Goal: Transaction & Acquisition: Book appointment/travel/reservation

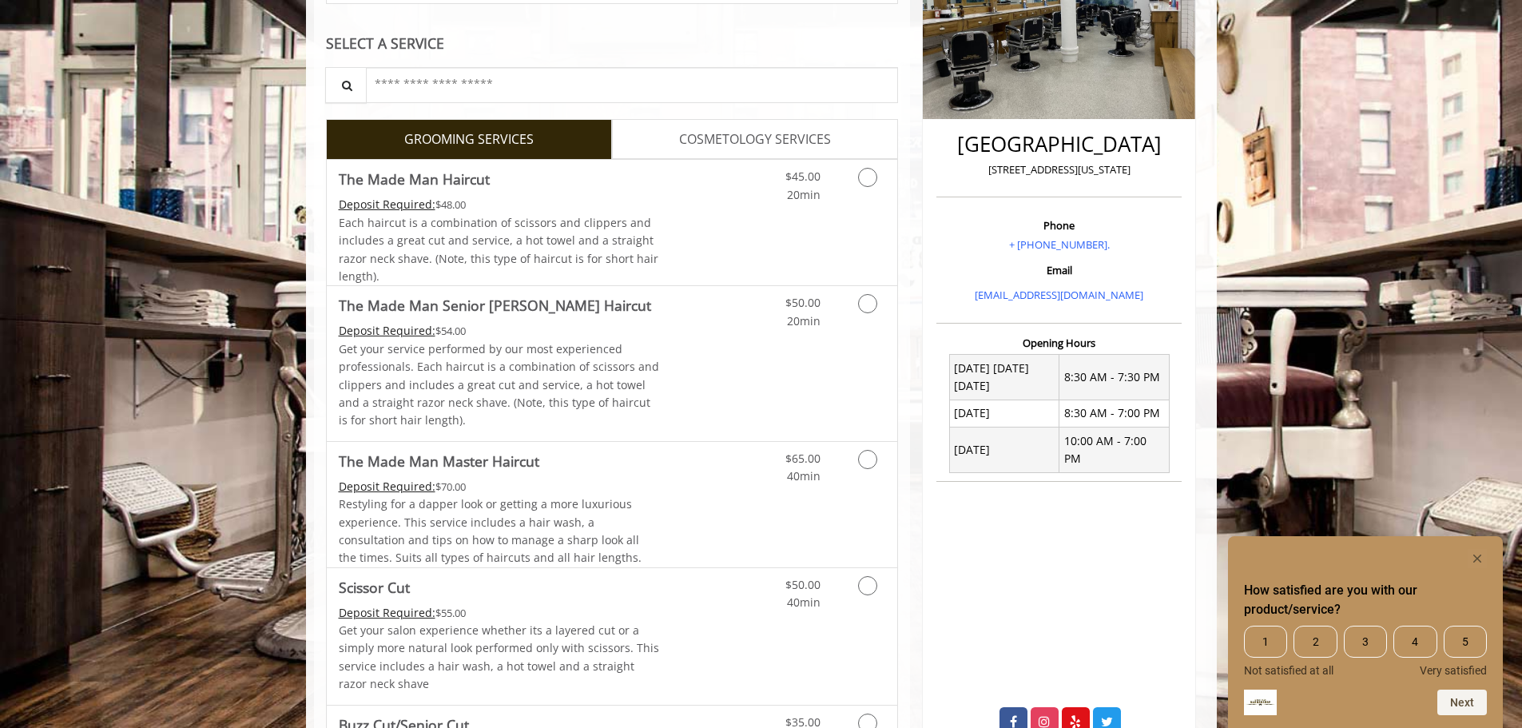
scroll to position [256, 0]
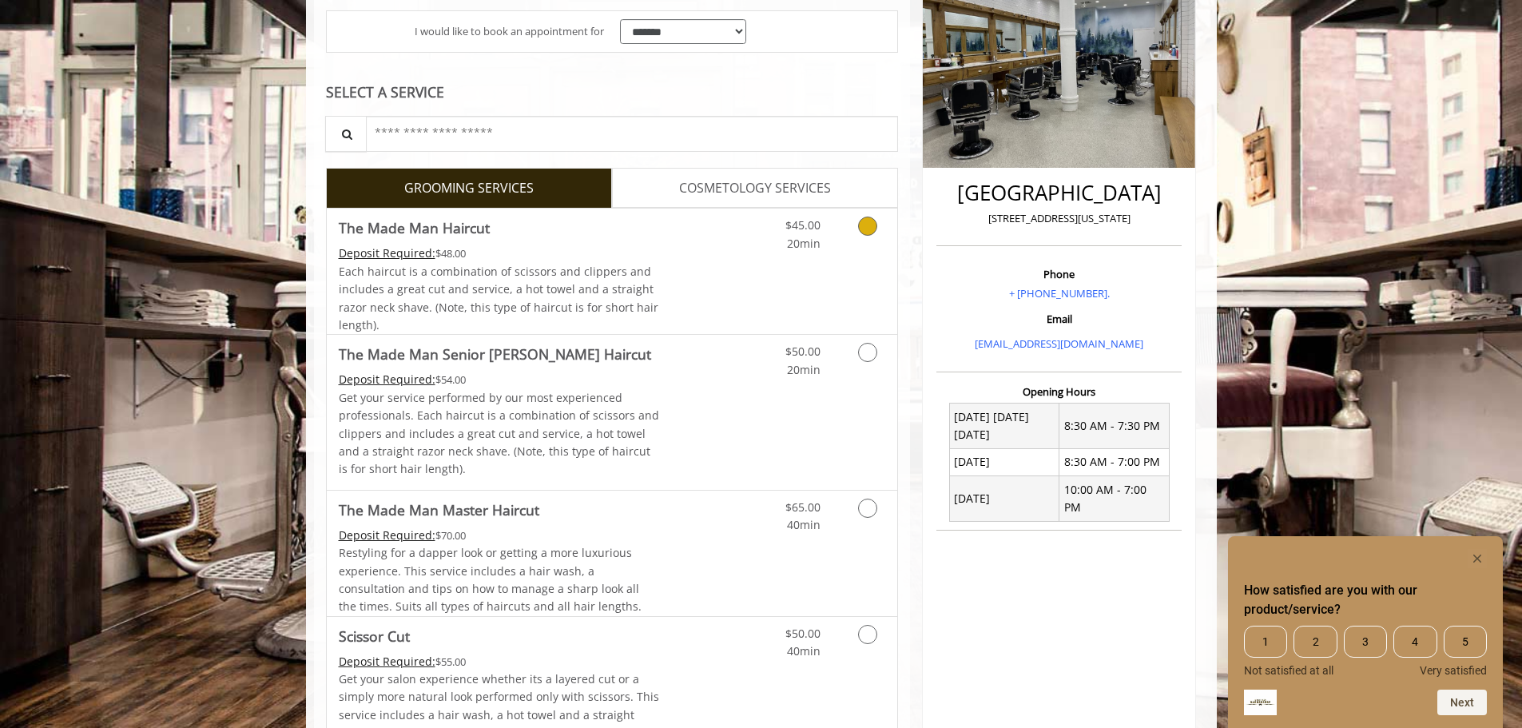
click at [862, 232] on icon "Grooming services" at bounding box center [867, 225] width 19 height 19
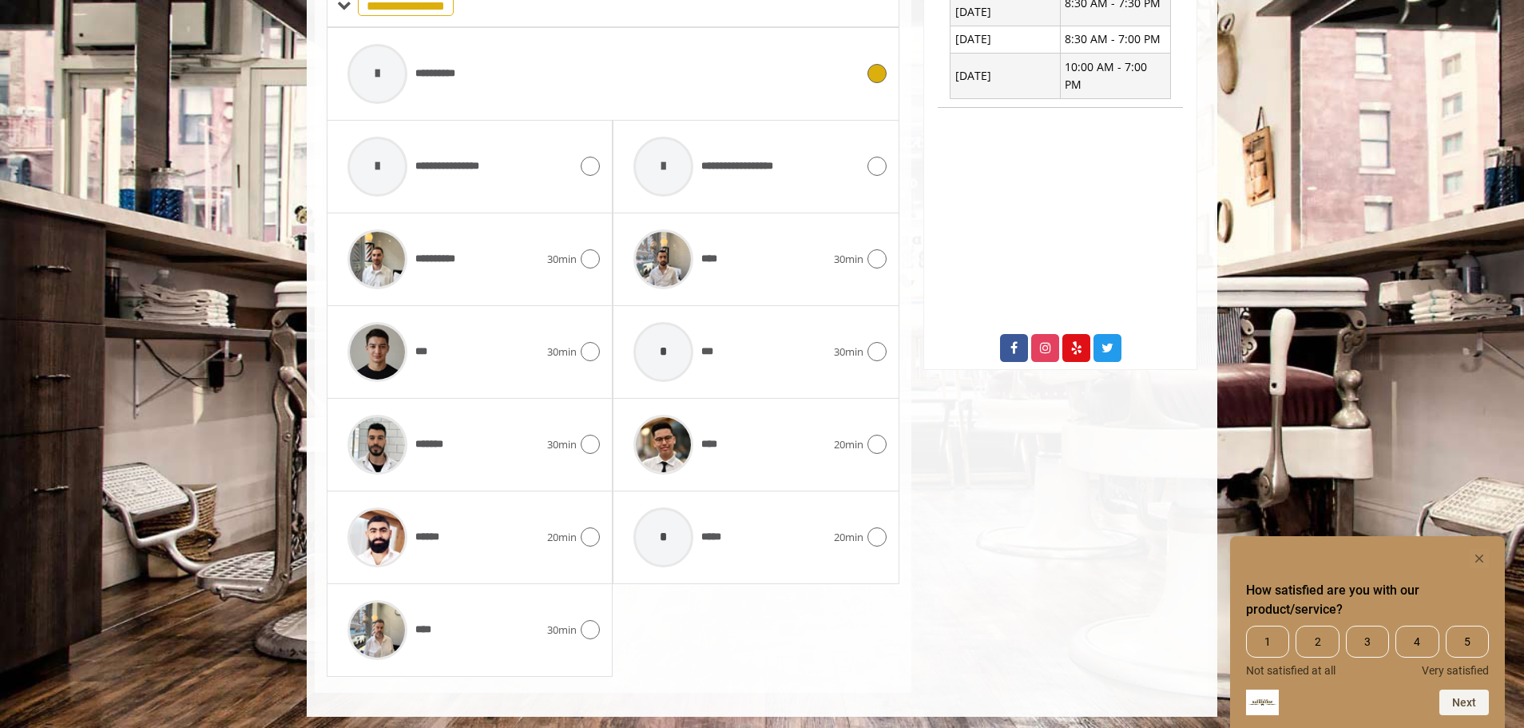
scroll to position [684, 0]
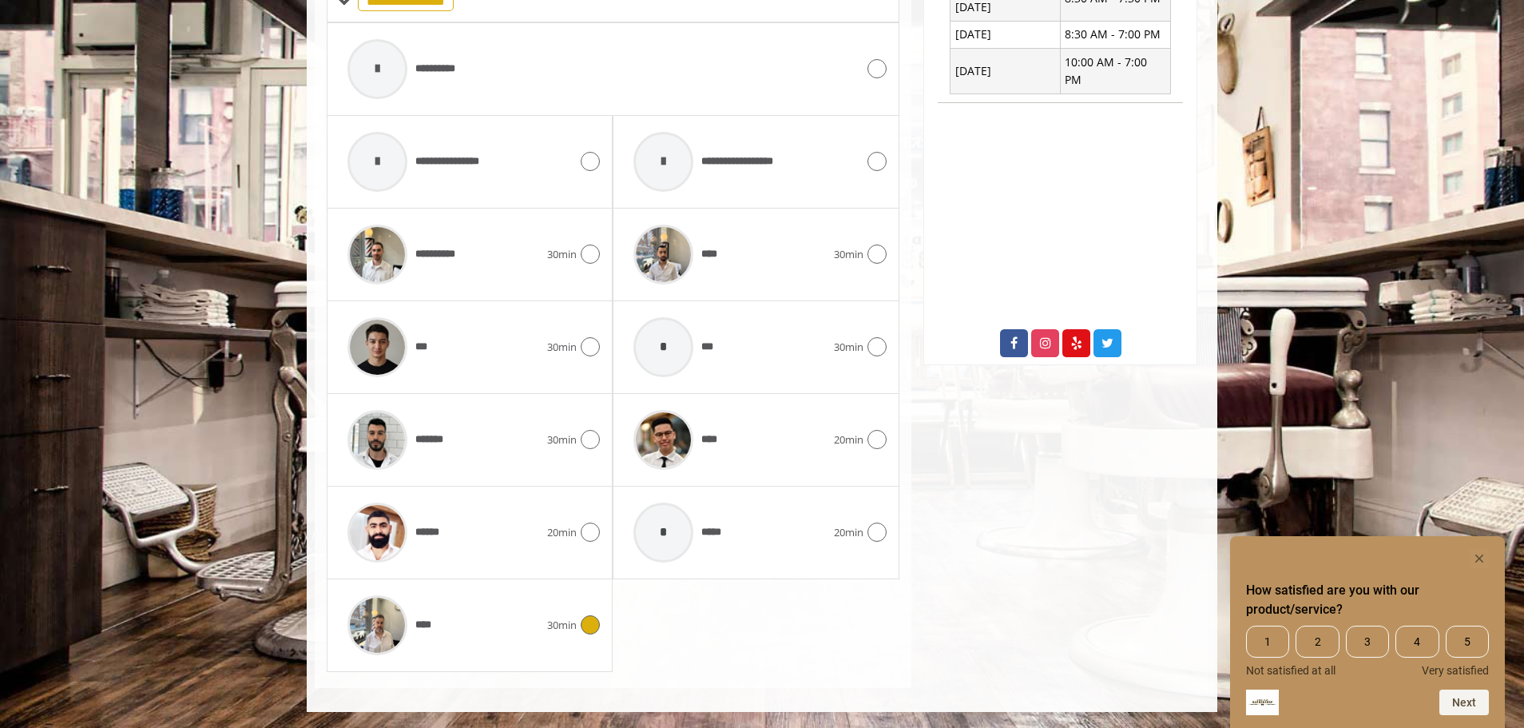
click at [590, 629] on icon at bounding box center [590, 624] width 19 height 19
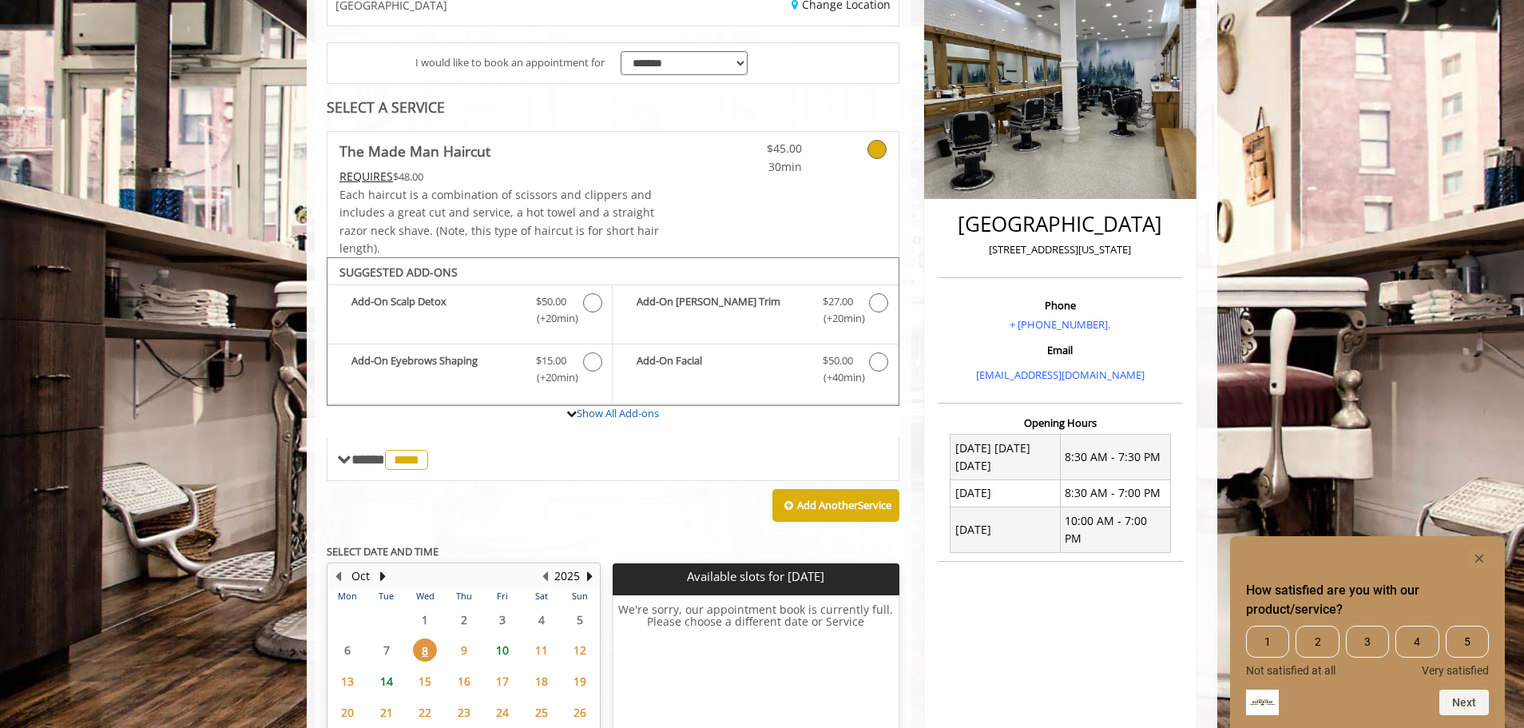
scroll to position [240, 0]
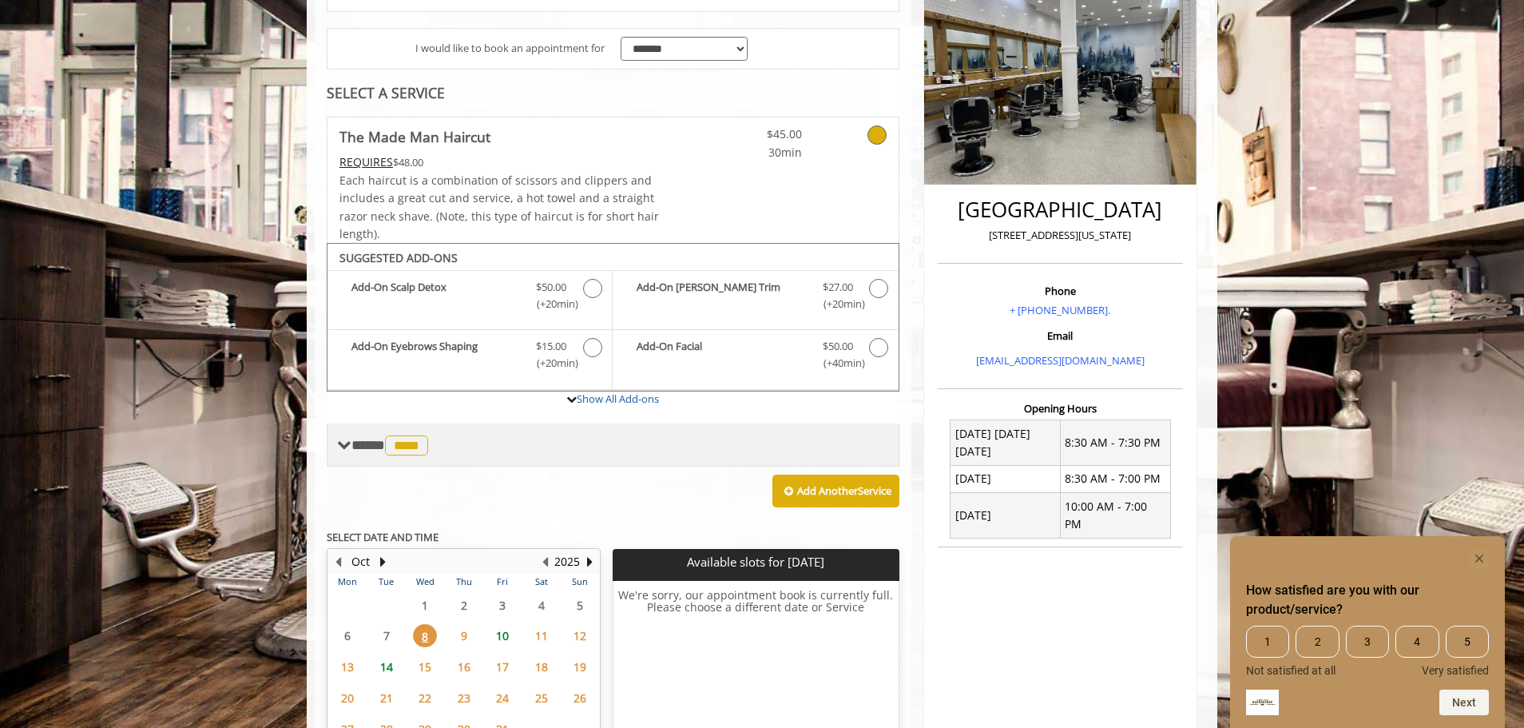
click at [360, 451] on span "**** **** ********" at bounding box center [391, 445] width 81 height 14
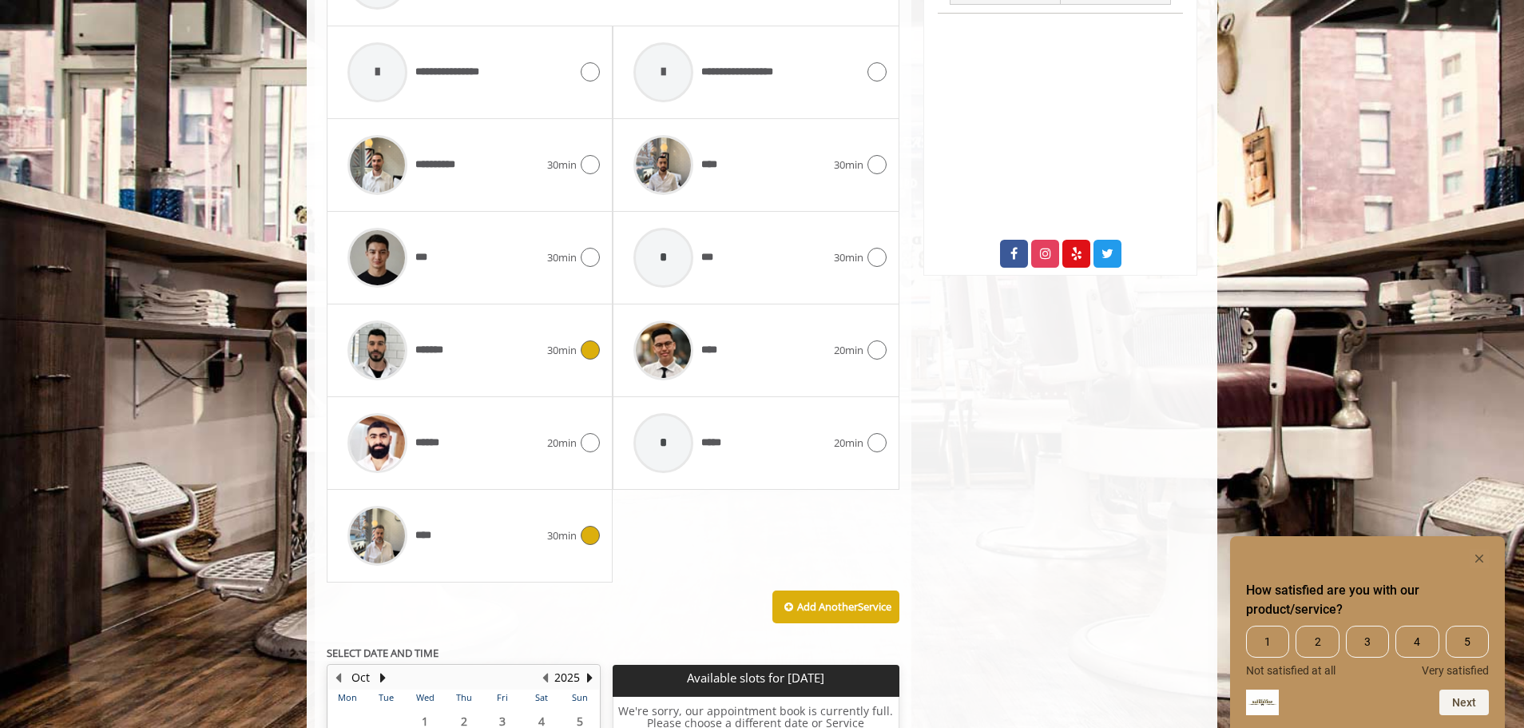
scroll to position [799, 0]
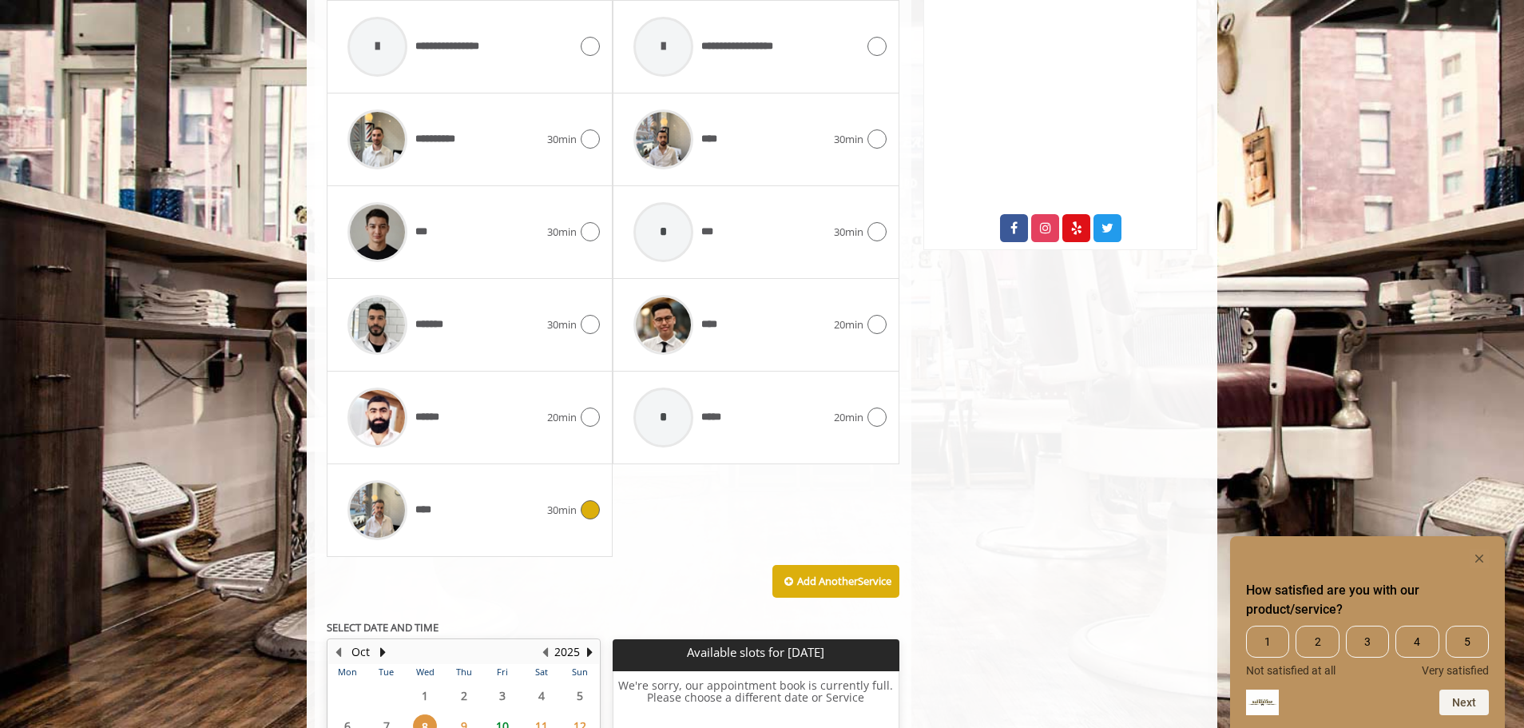
click at [375, 508] on img at bounding box center [378, 510] width 60 height 60
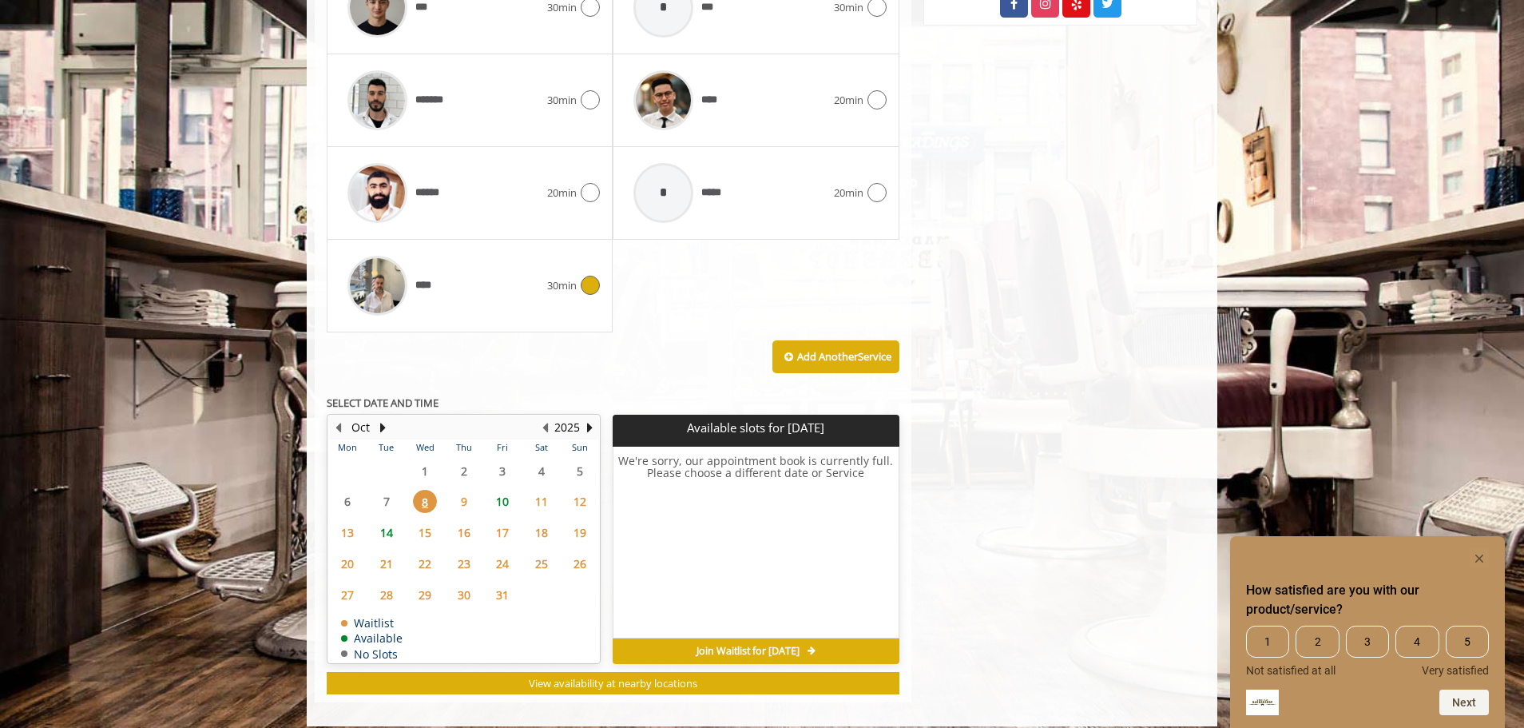
scroll to position [1038, 0]
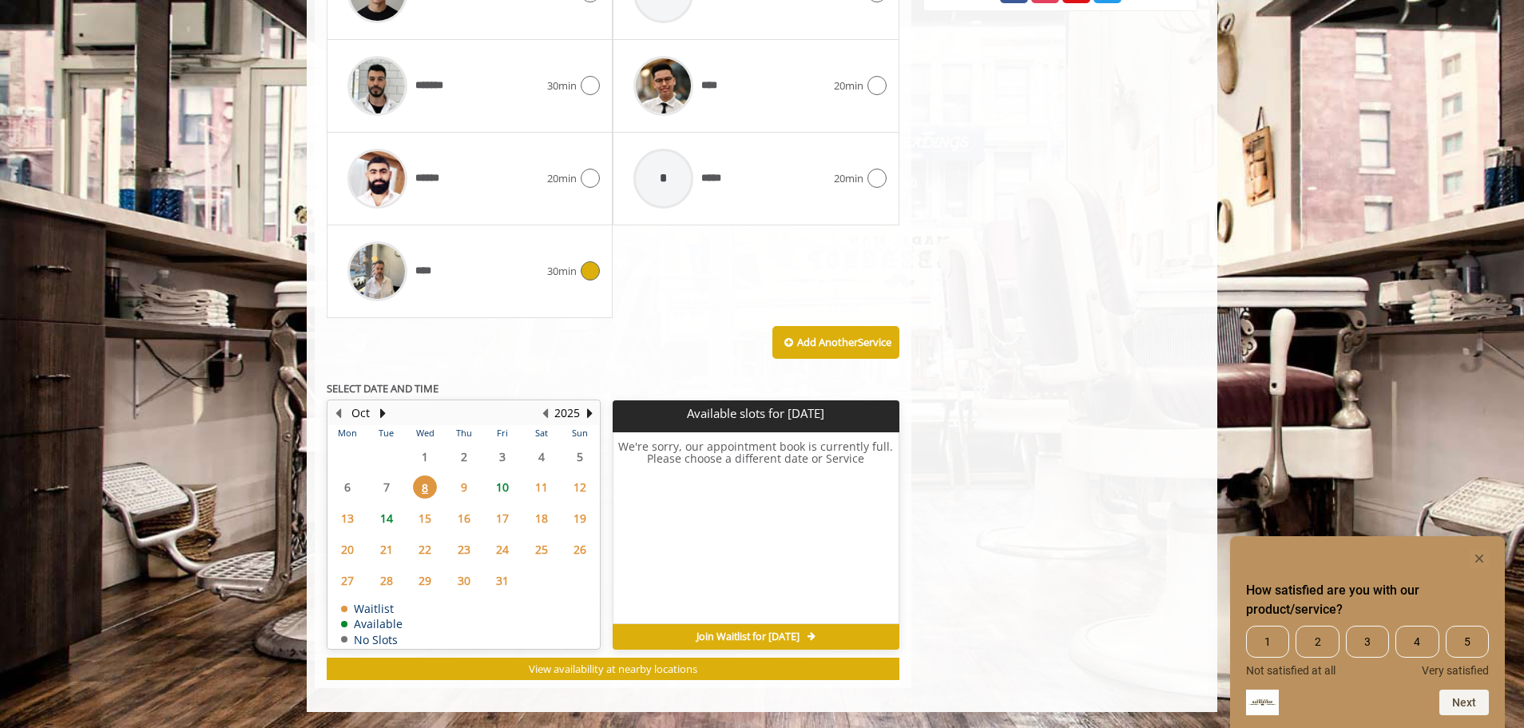
click at [505, 490] on span "10" at bounding box center [503, 486] width 24 height 23
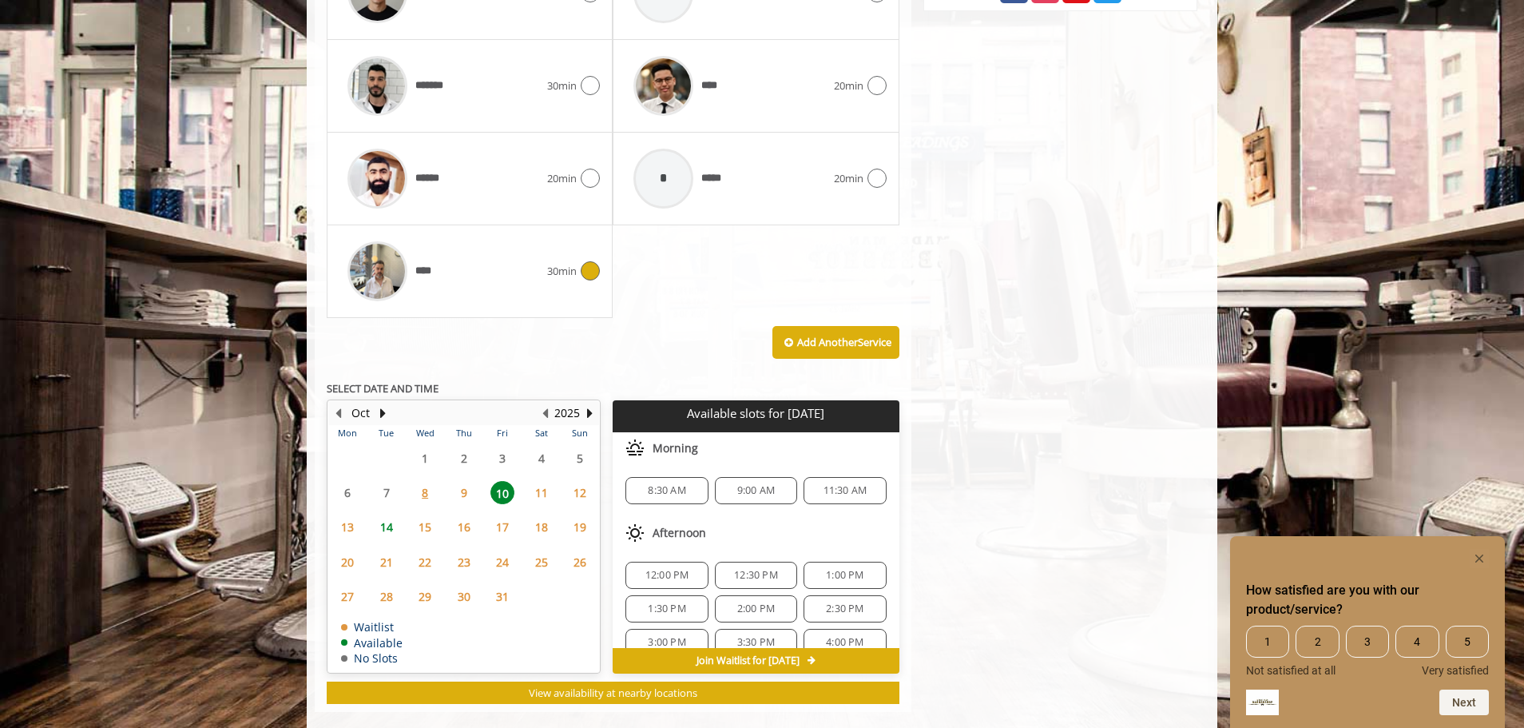
scroll to position [1062, 0]
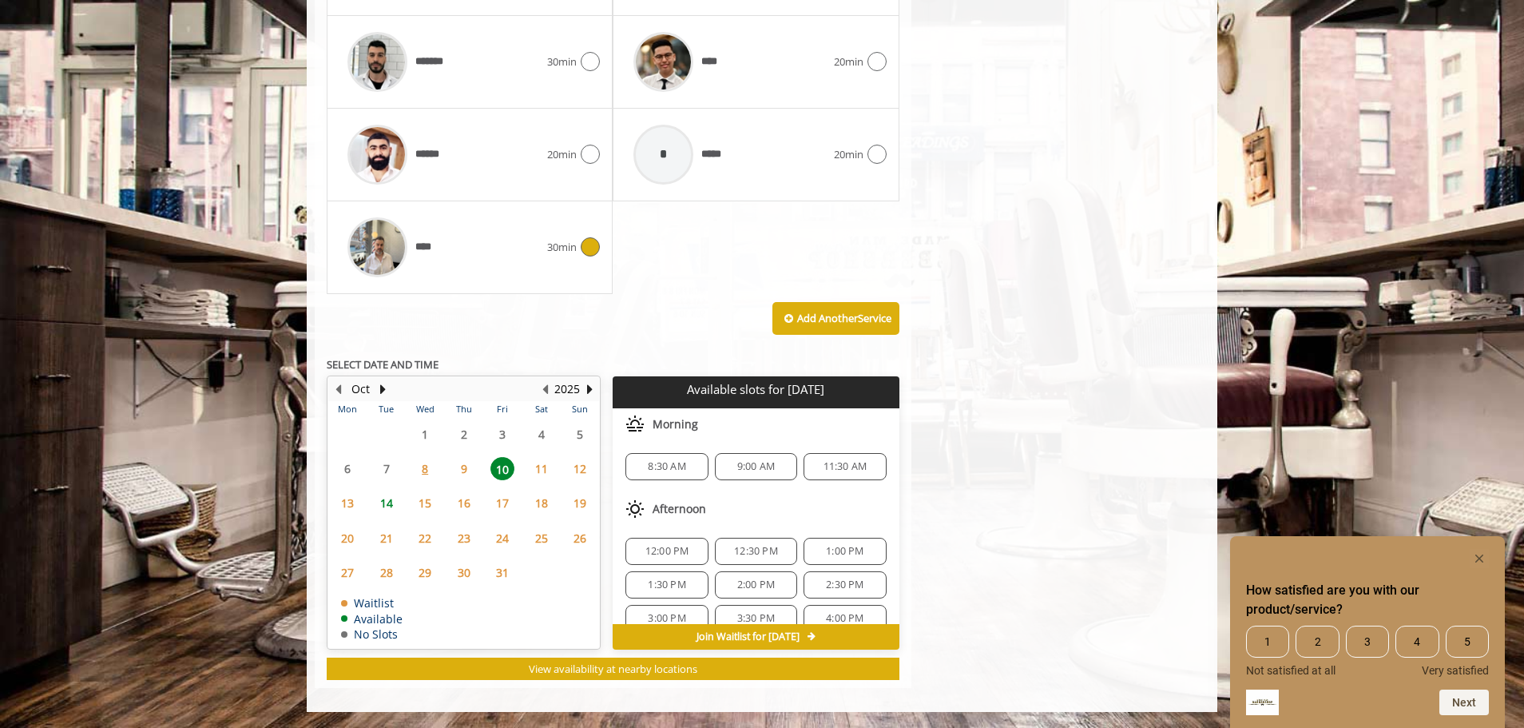
click at [841, 466] on span "11:30 AM" at bounding box center [846, 466] width 44 height 13
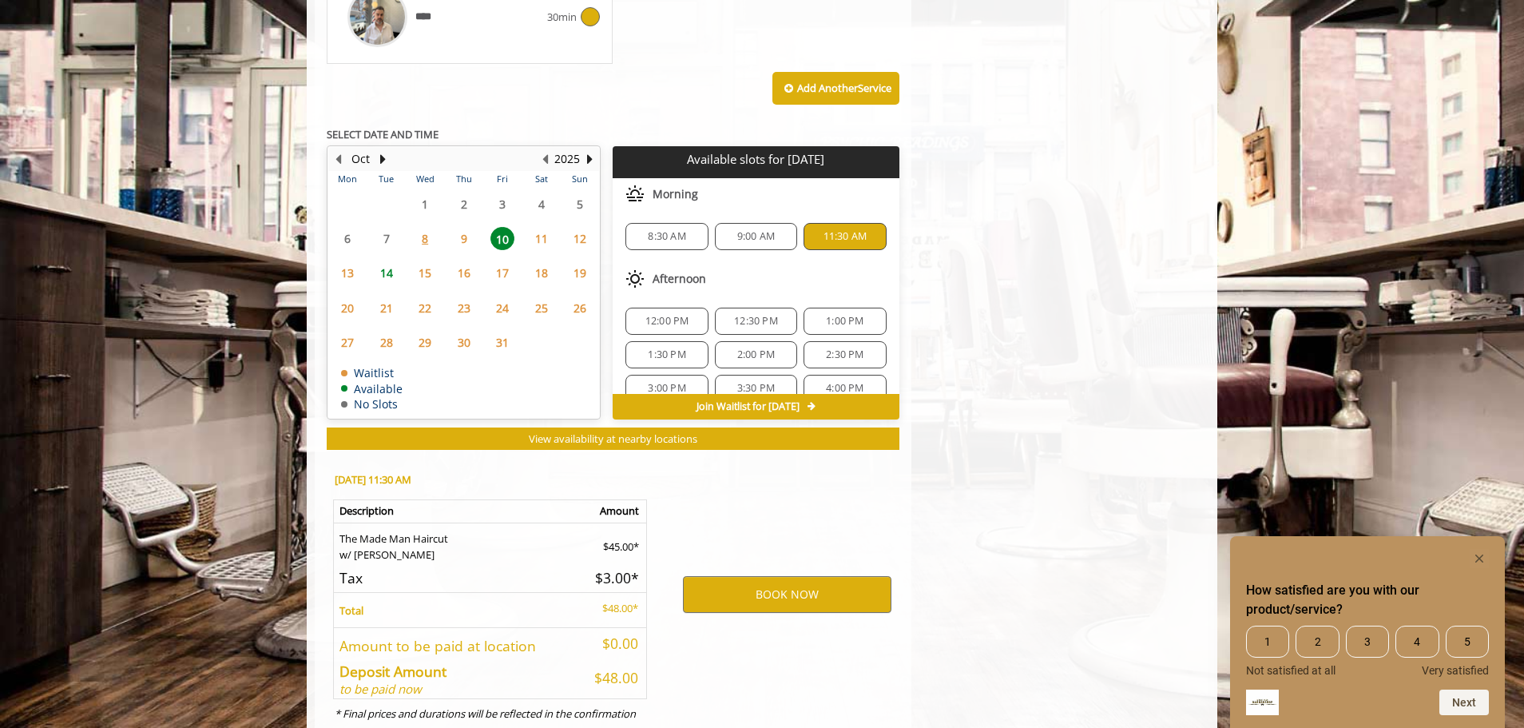
scroll to position [1351, 0]
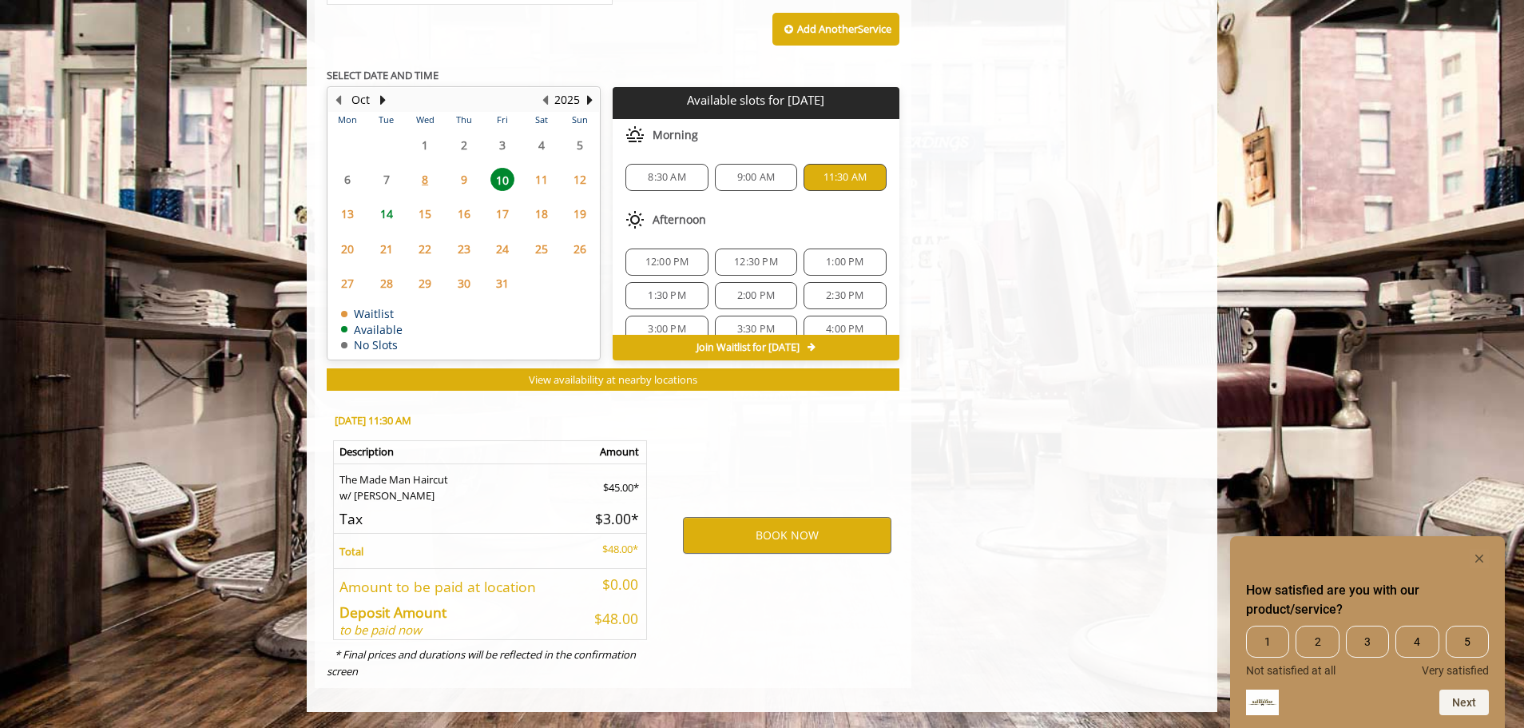
click at [757, 172] on span "9:00 AM" at bounding box center [756, 177] width 38 height 13
click at [852, 173] on span "11:30 AM" at bounding box center [846, 177] width 44 height 13
click at [800, 540] on button "BOOK NOW" at bounding box center [787, 535] width 209 height 37
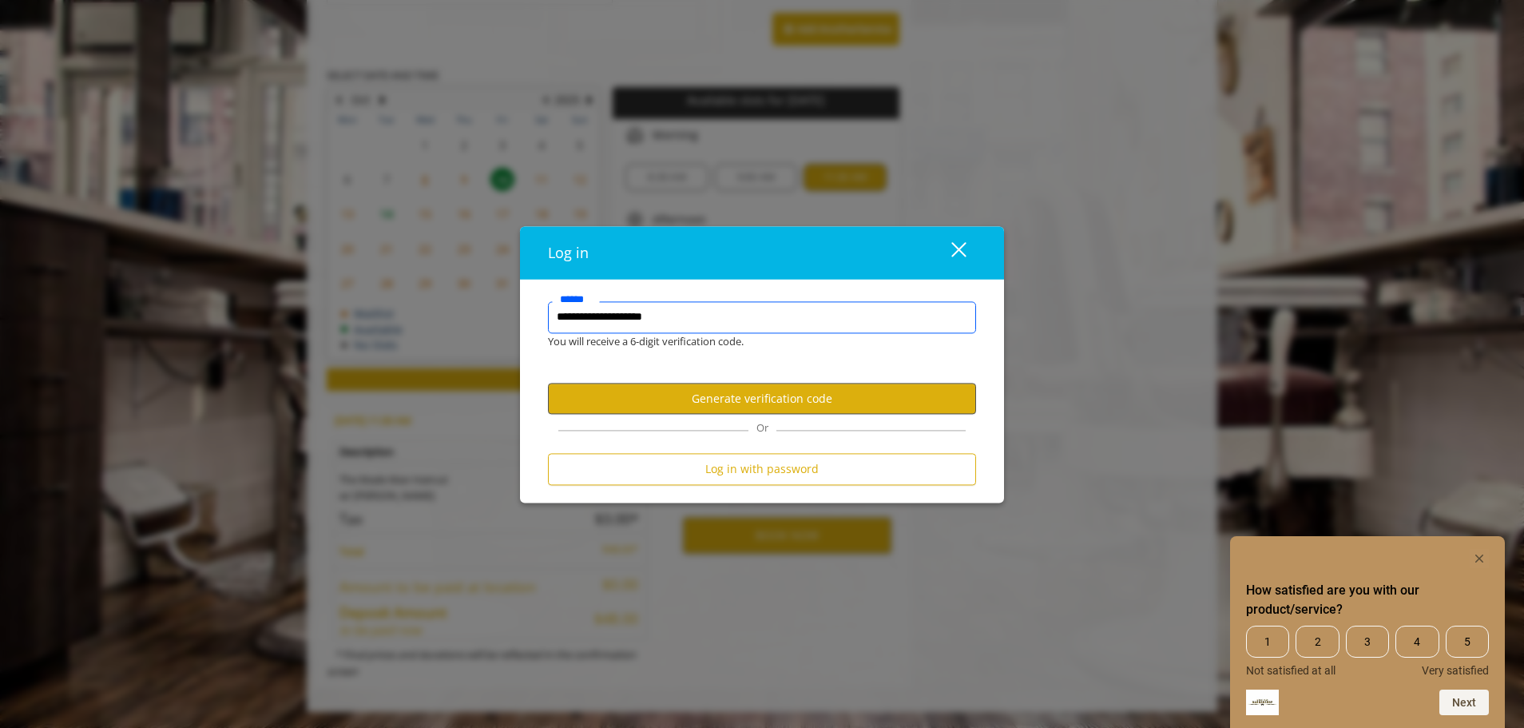
type input "**********"
click at [770, 399] on button "Generate verification code" at bounding box center [762, 398] width 428 height 31
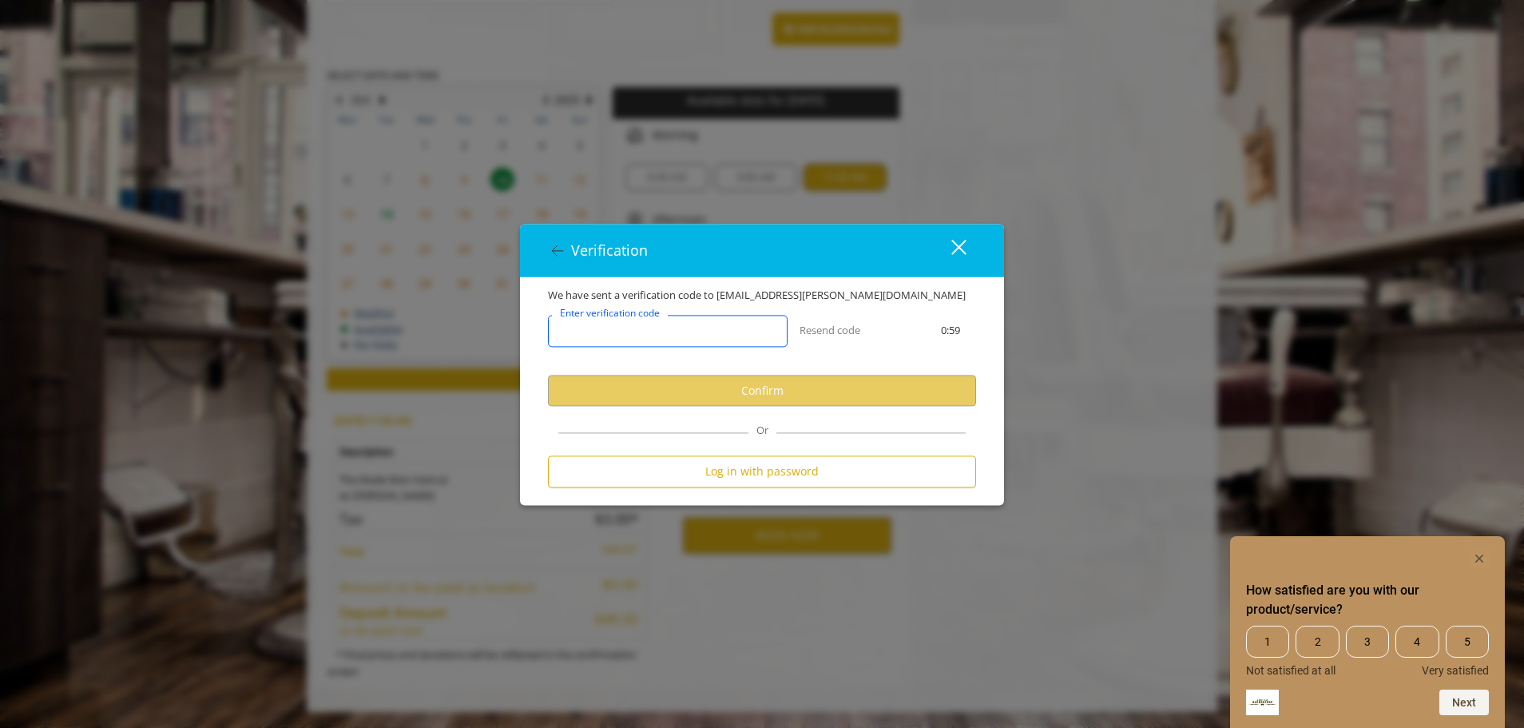
click at [710, 328] on input "Enter verification code" at bounding box center [668, 332] width 240 height 32
click at [687, 325] on input "Enter verification code" at bounding box center [668, 332] width 240 height 32
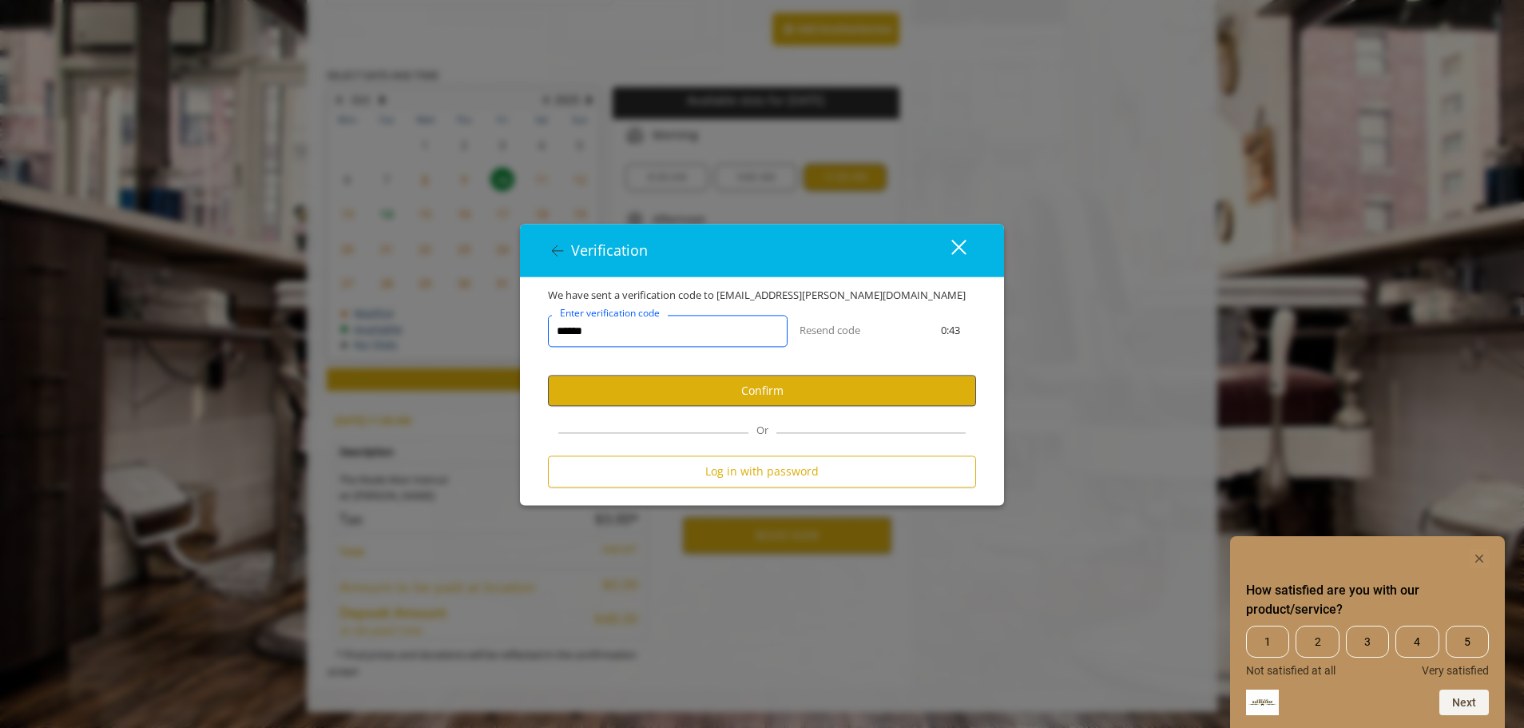
type input "******"
click at [784, 396] on button "Confirm" at bounding box center [762, 390] width 428 height 31
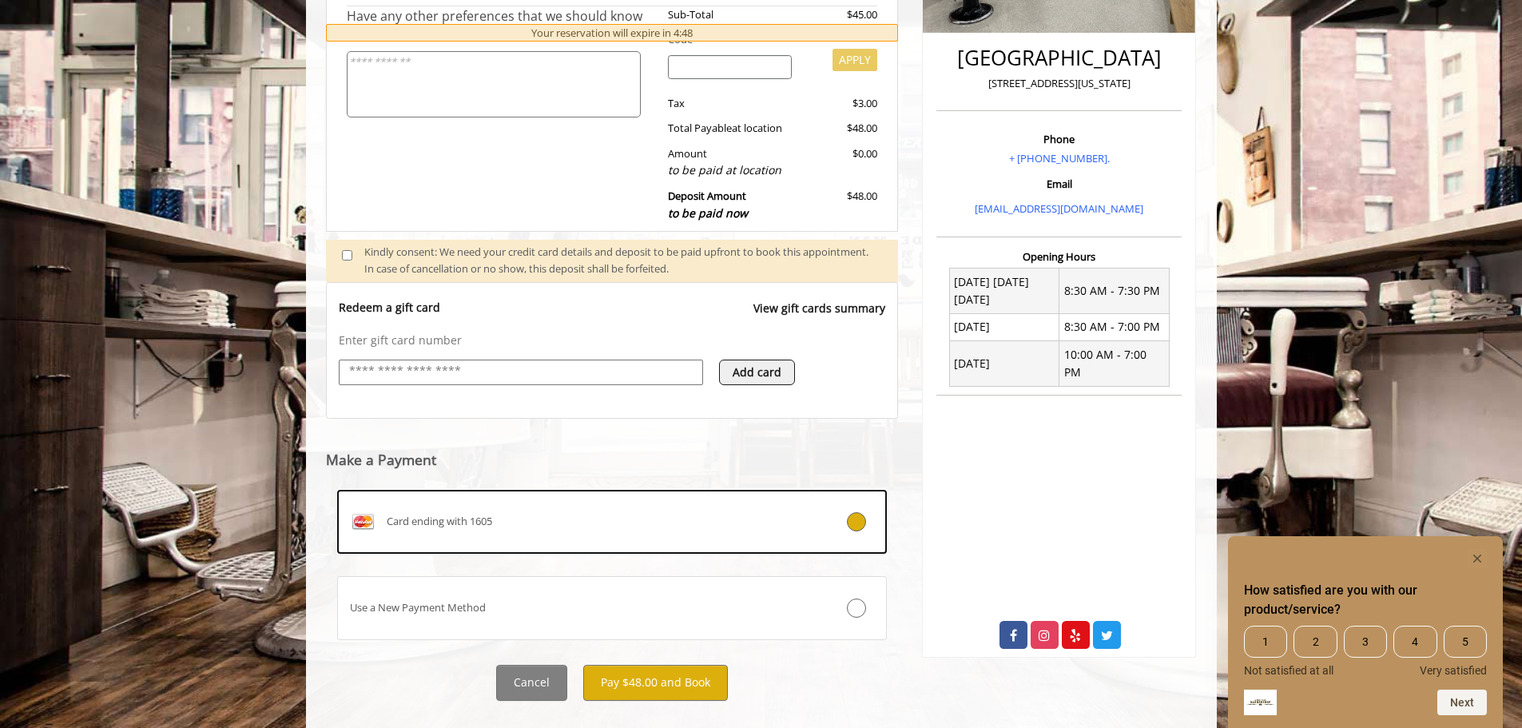
scroll to position [420, 0]
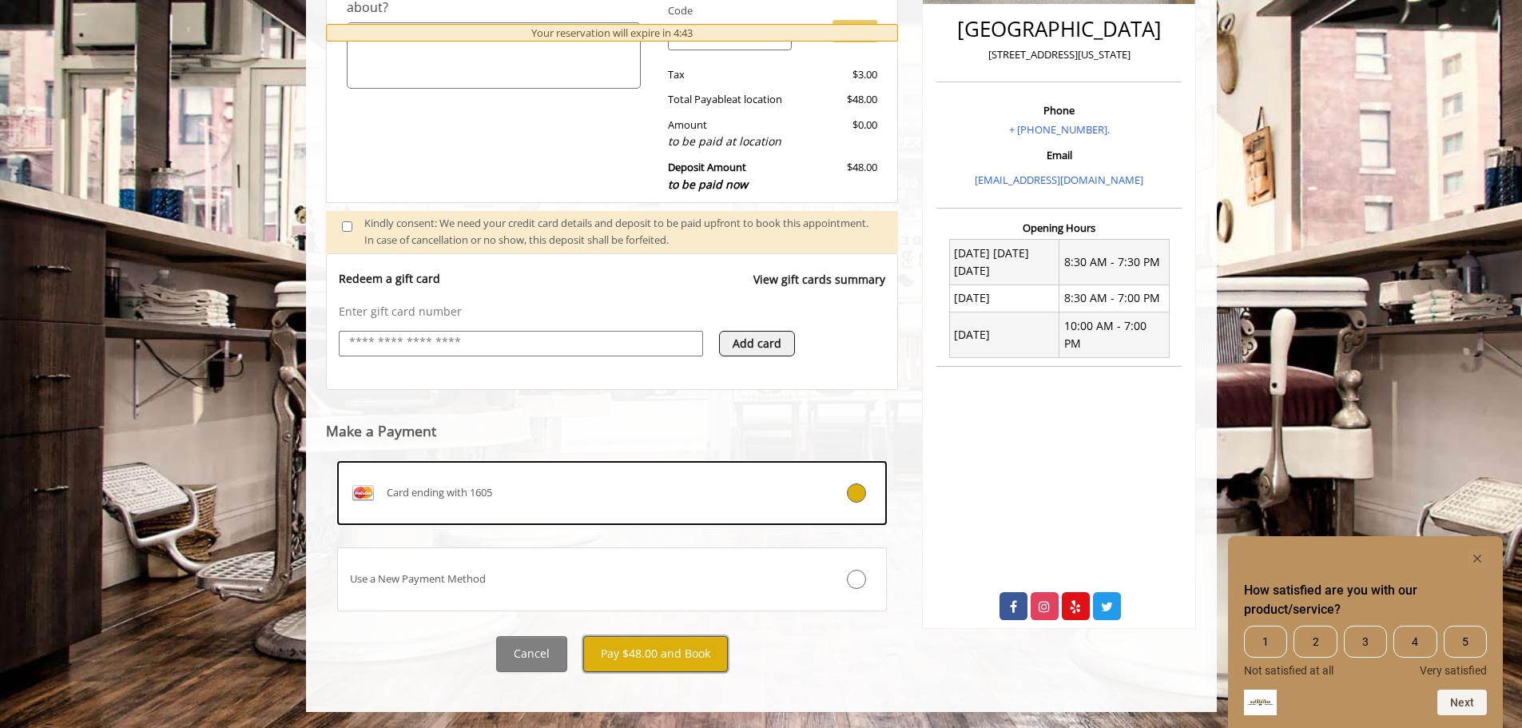
click at [645, 645] on button "Pay $48.00 and Book" at bounding box center [655, 654] width 145 height 36
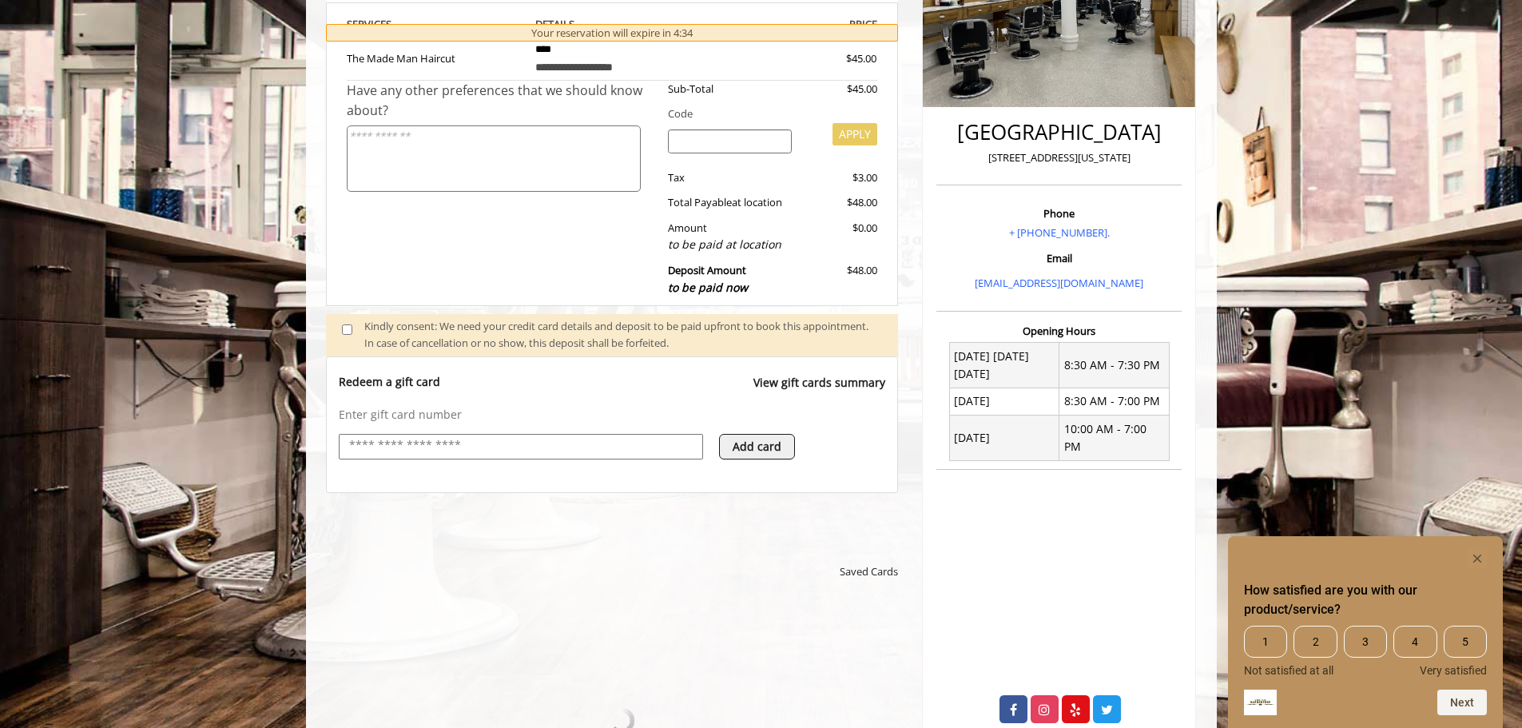
scroll to position [559, 0]
